Goal: Information Seeking & Learning: Learn about a topic

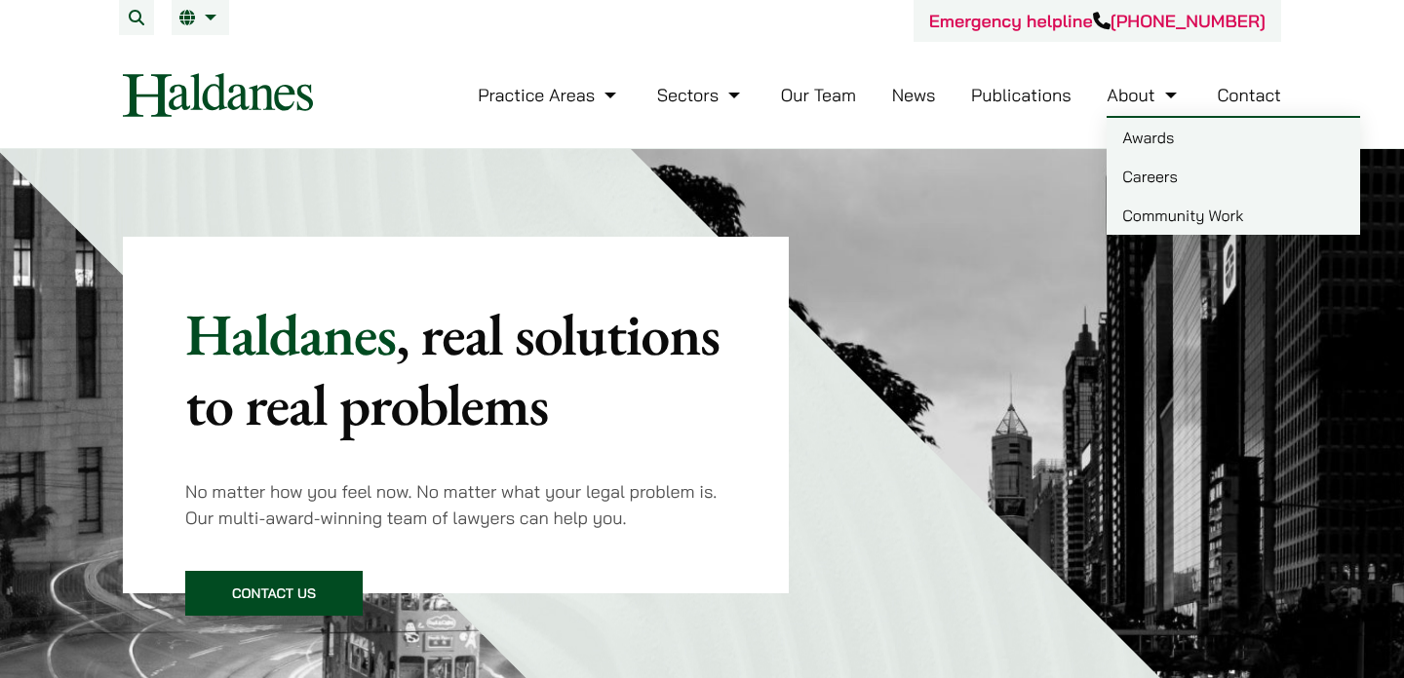
click at [1156, 177] on link "Careers" at bounding box center [1232, 176] width 253 height 39
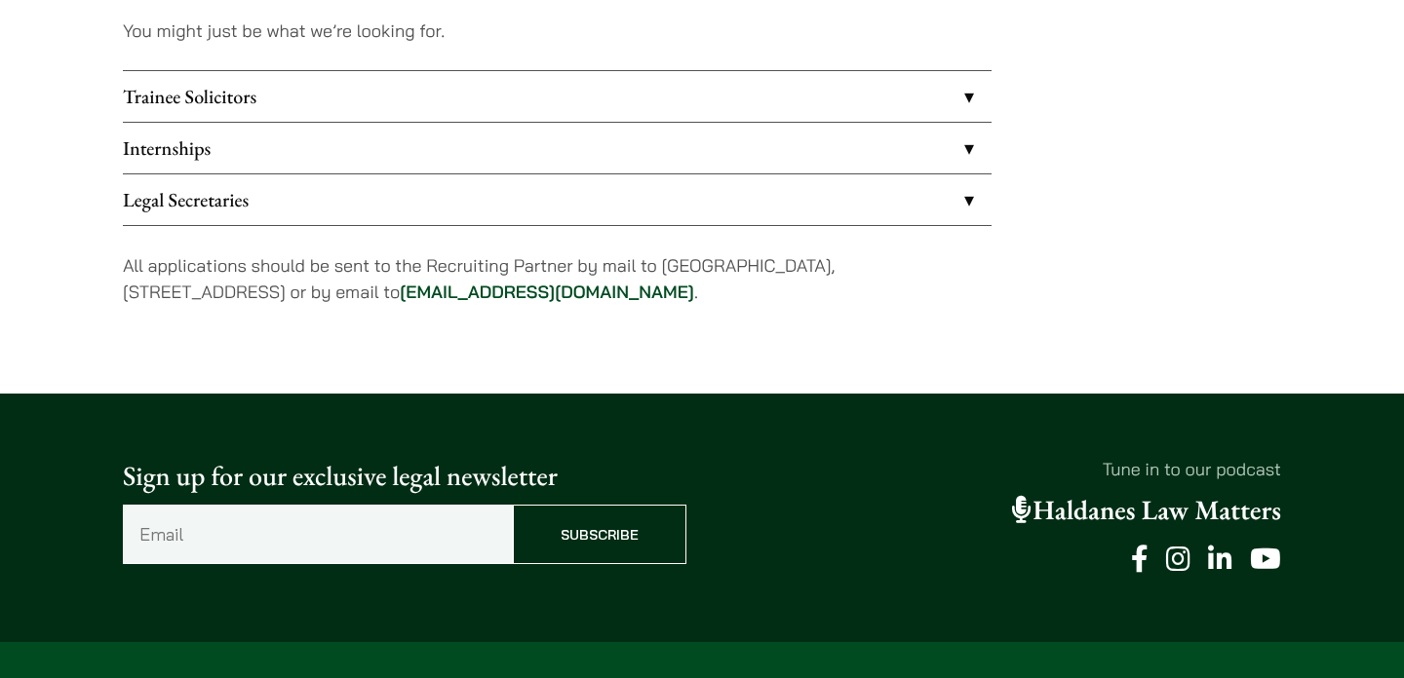
scroll to position [1665, 0]
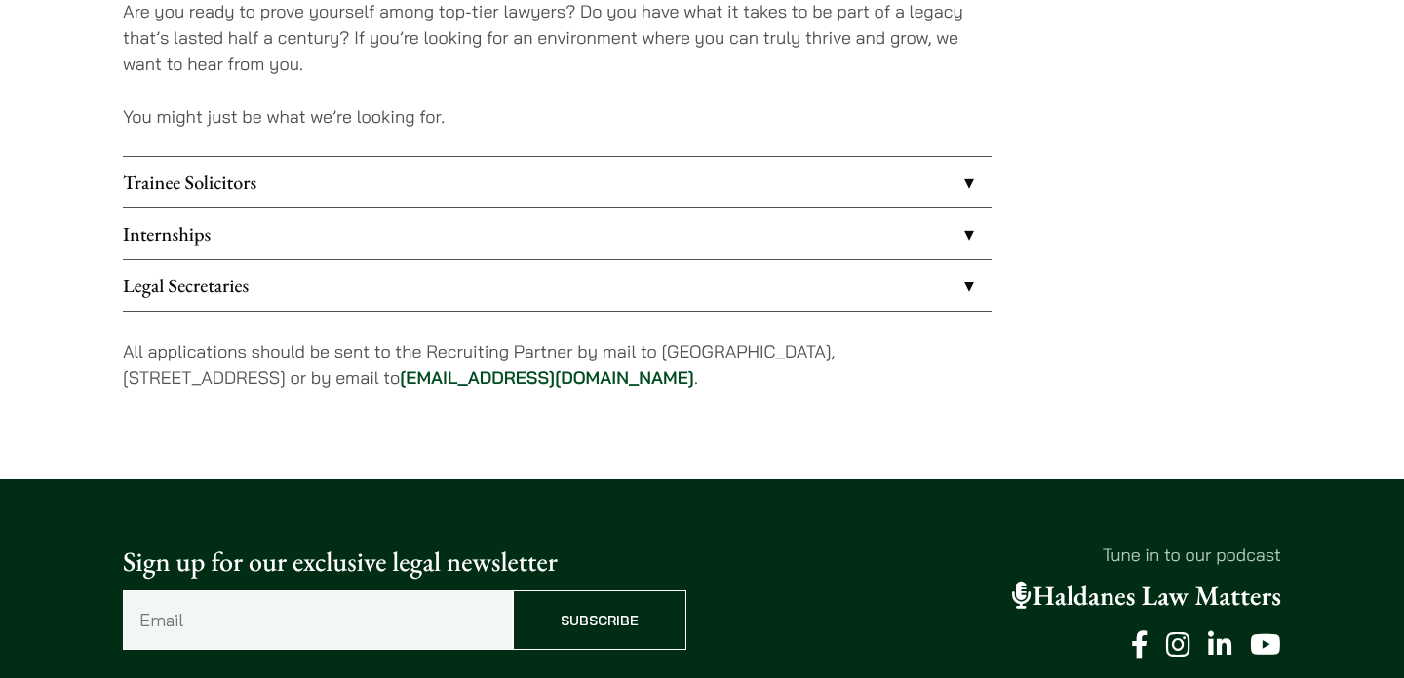
click at [975, 183] on link "Trainee Solicitors" at bounding box center [557, 182] width 869 height 51
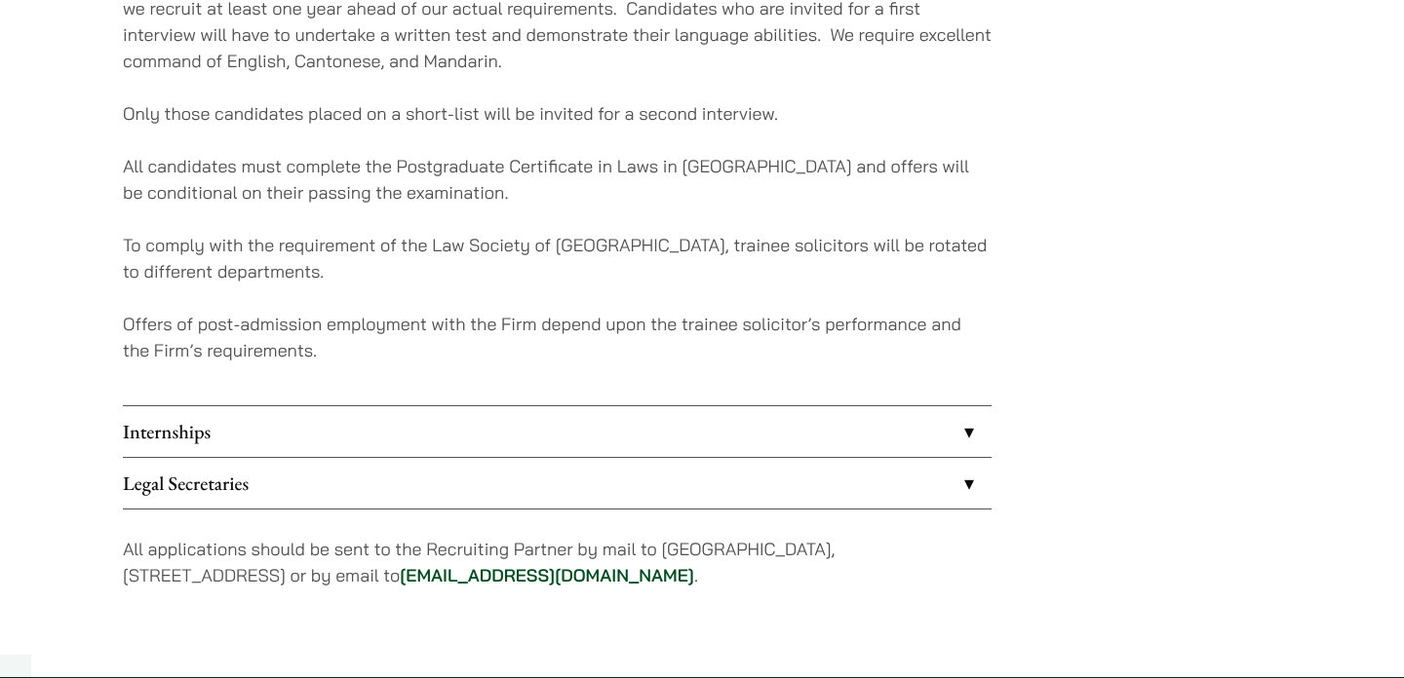
scroll to position [1952, 0]
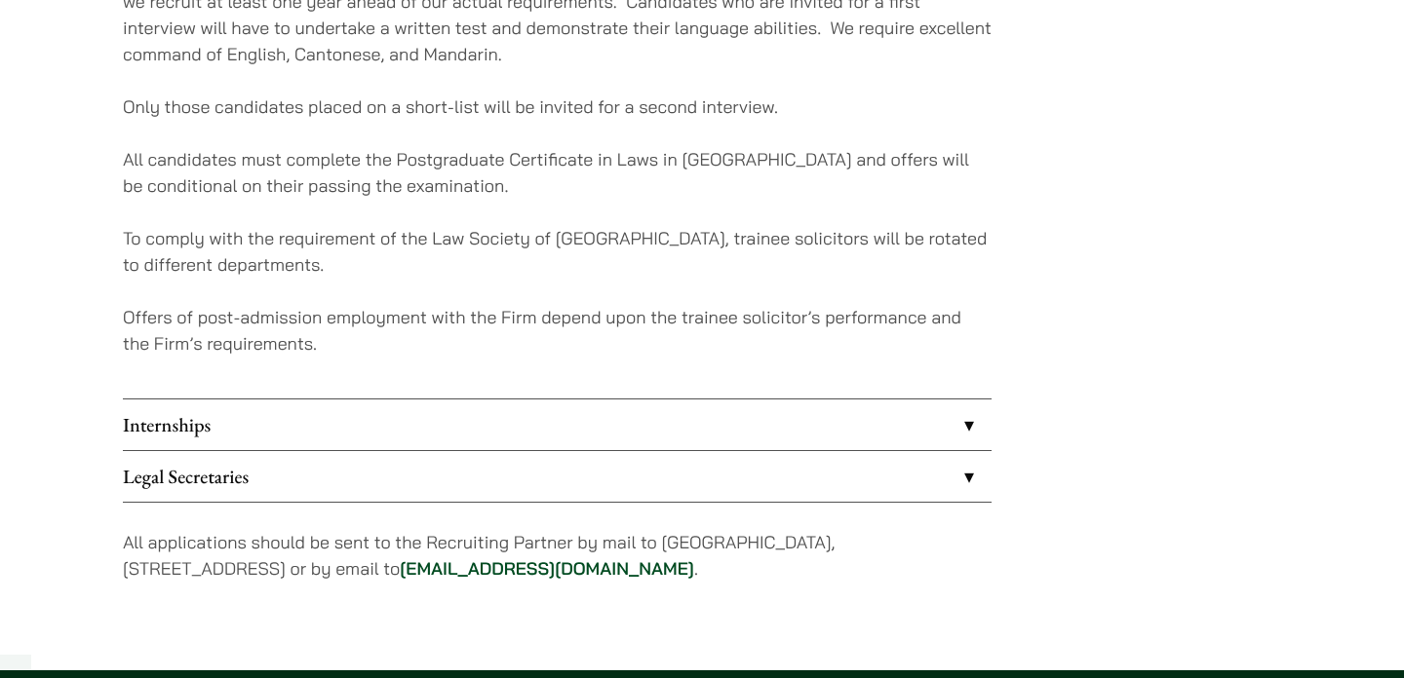
click at [964, 420] on link "Internships" at bounding box center [557, 425] width 869 height 51
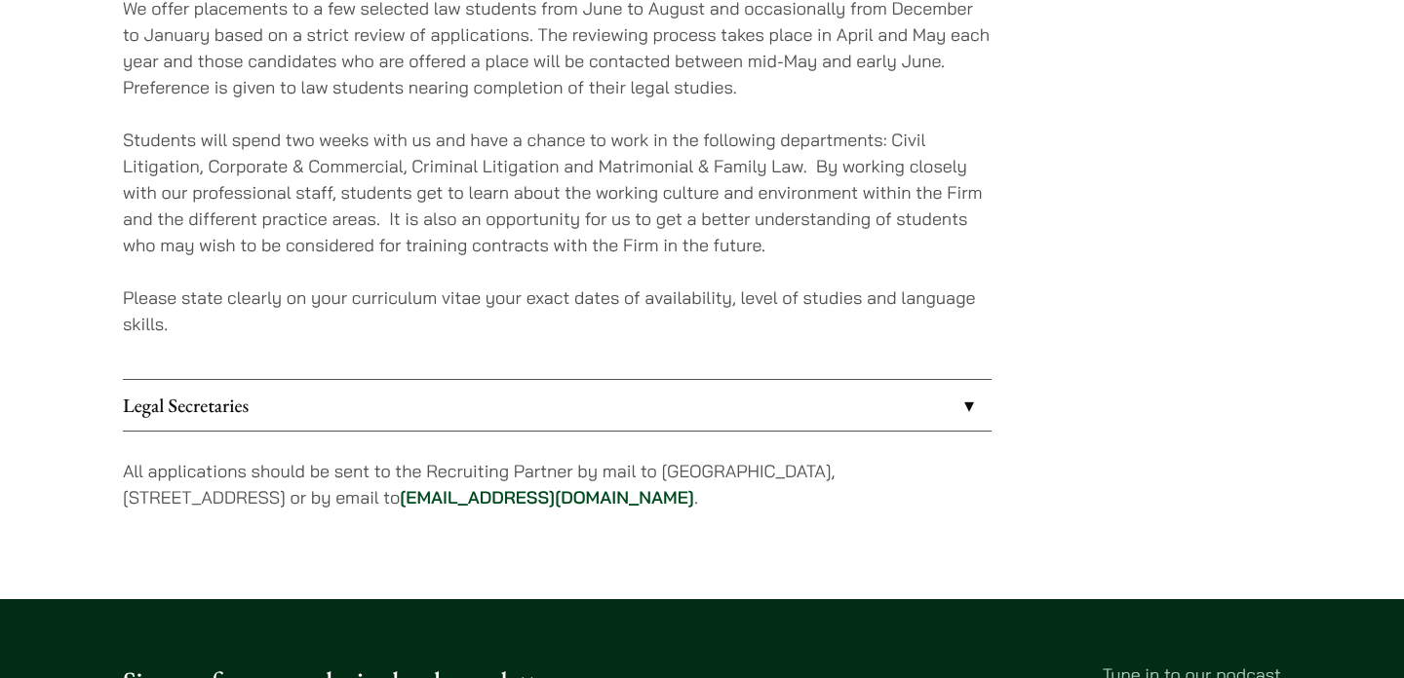
scroll to position [1933, 0]
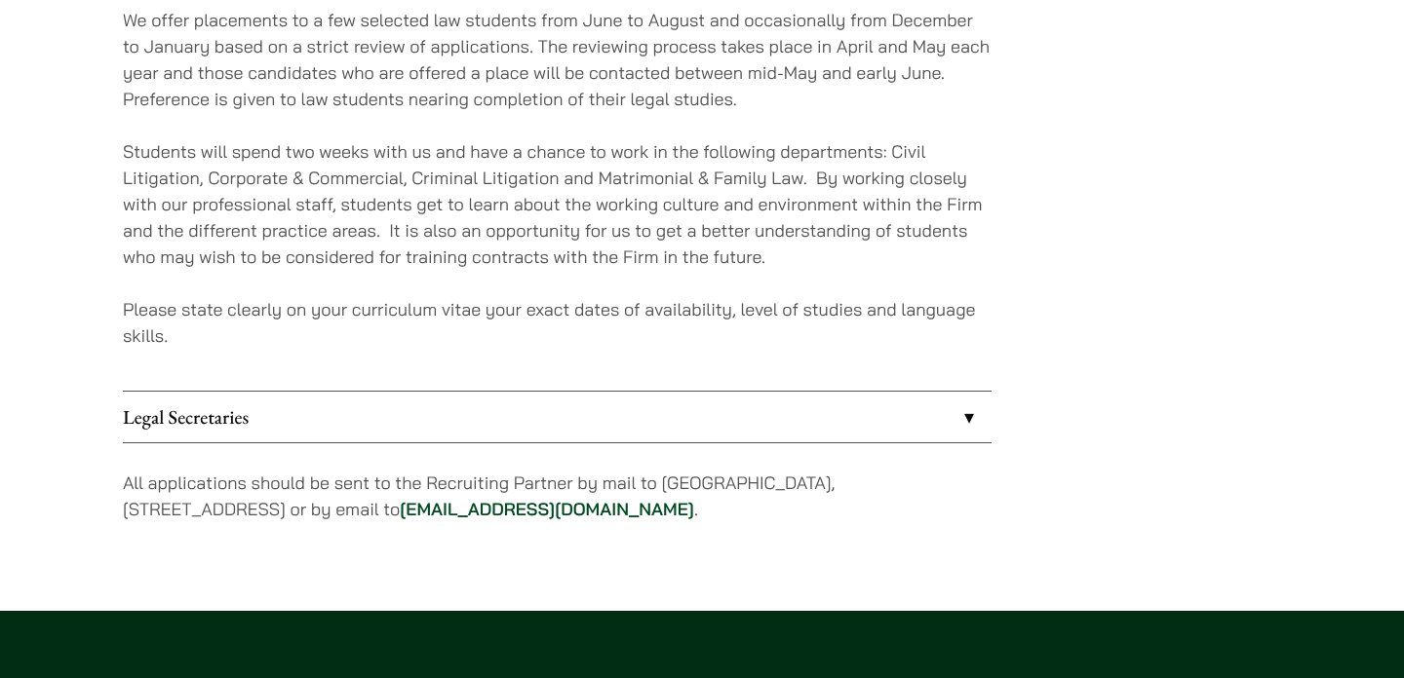
click at [964, 420] on link "Legal Secretaries" at bounding box center [557, 417] width 869 height 51
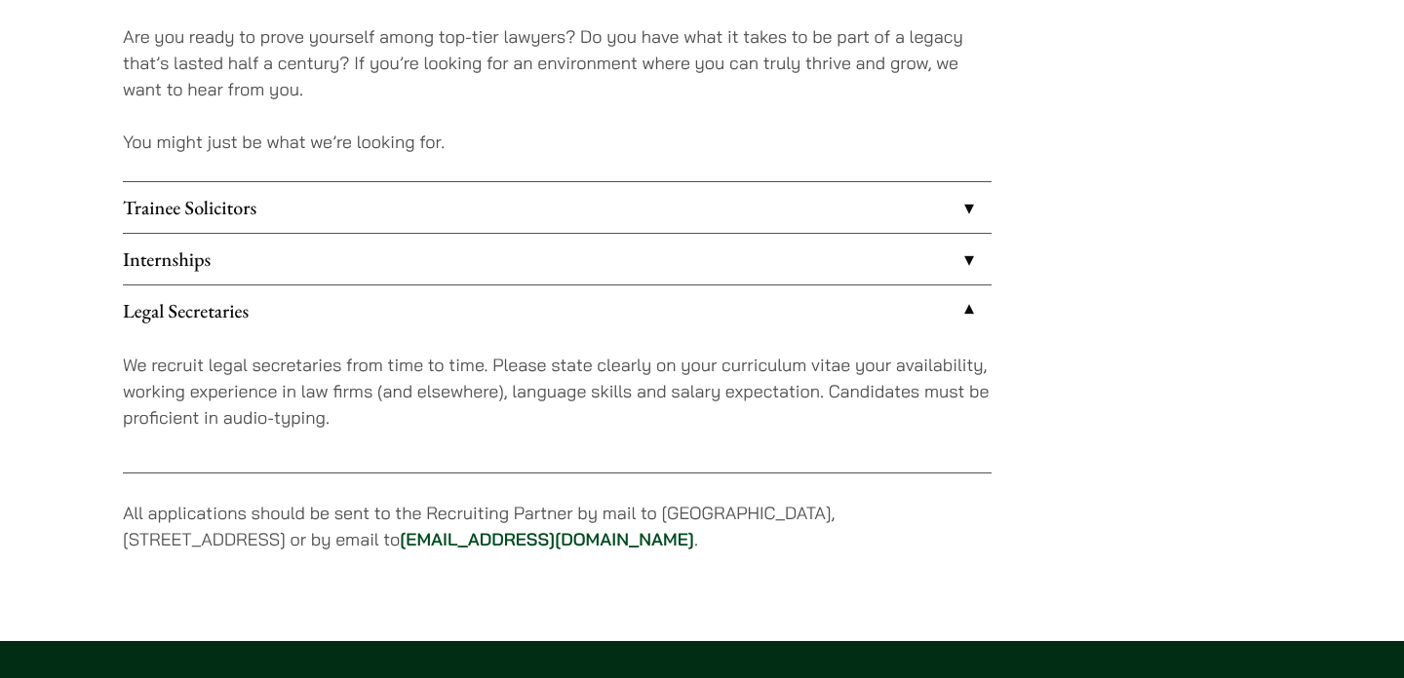
scroll to position [1625, 0]
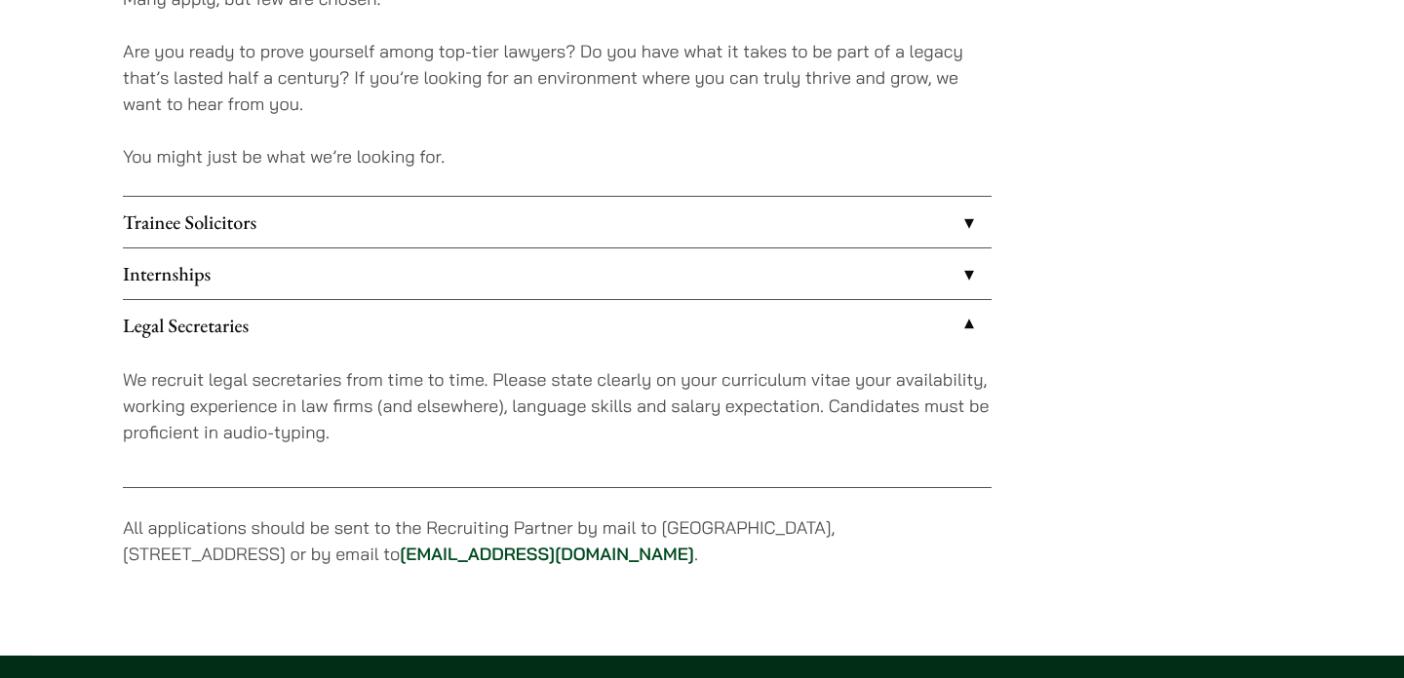
click at [957, 319] on link "Legal Secretaries" at bounding box center [557, 325] width 869 height 51
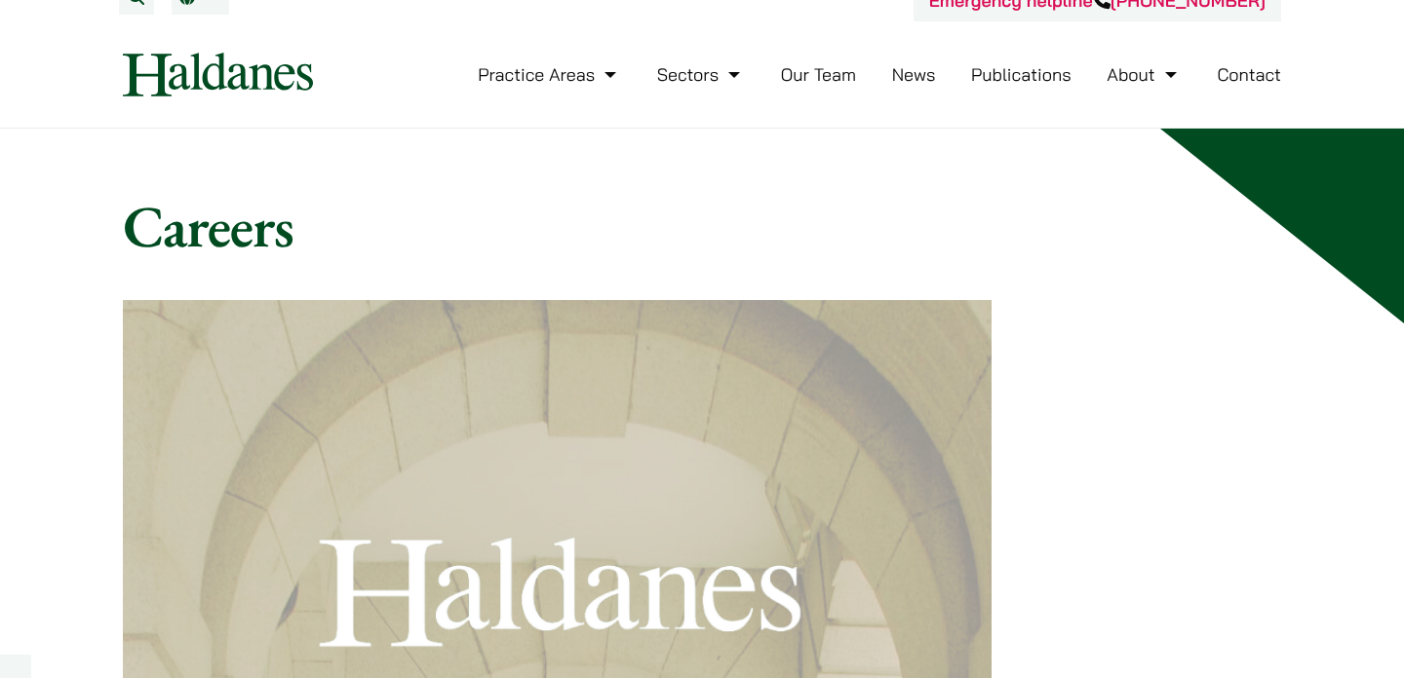
scroll to position [0, 0]
